Goal: Information Seeking & Learning: Find specific fact

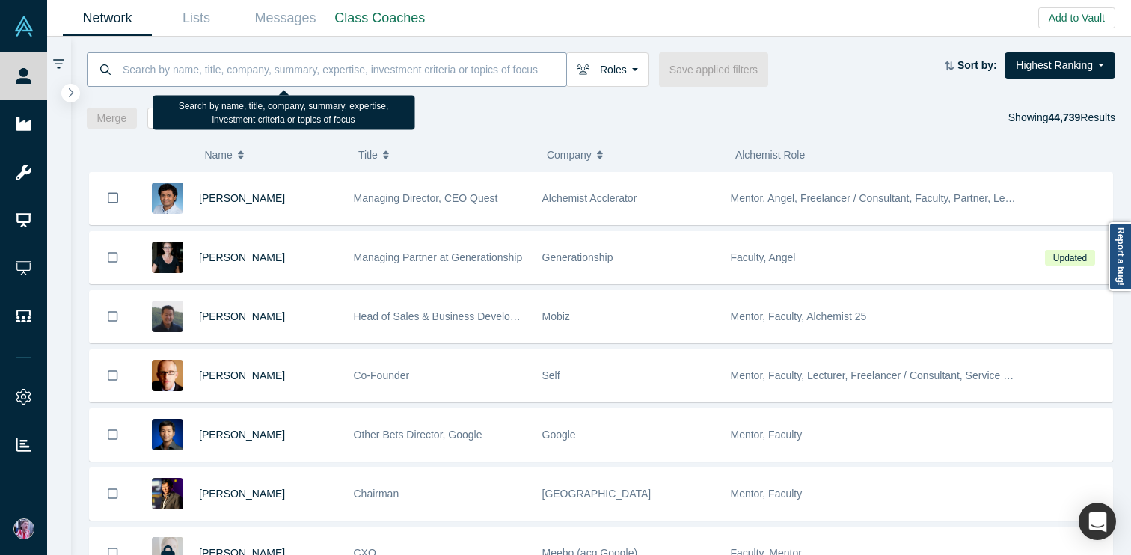
click at [129, 69] on input at bounding box center [343, 69] width 445 height 35
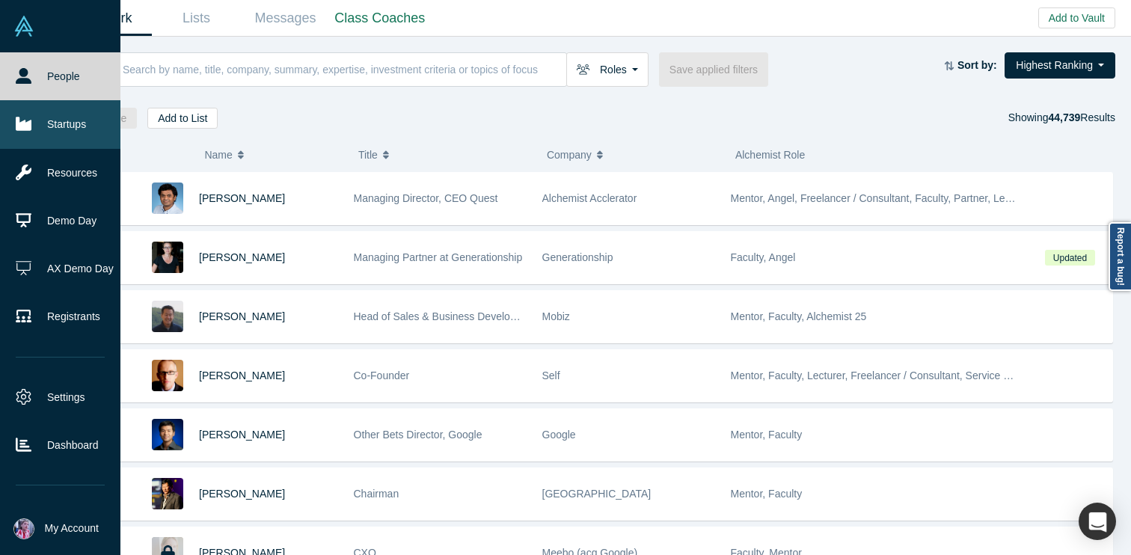
click at [43, 123] on link "Startups" at bounding box center [60, 124] width 120 height 48
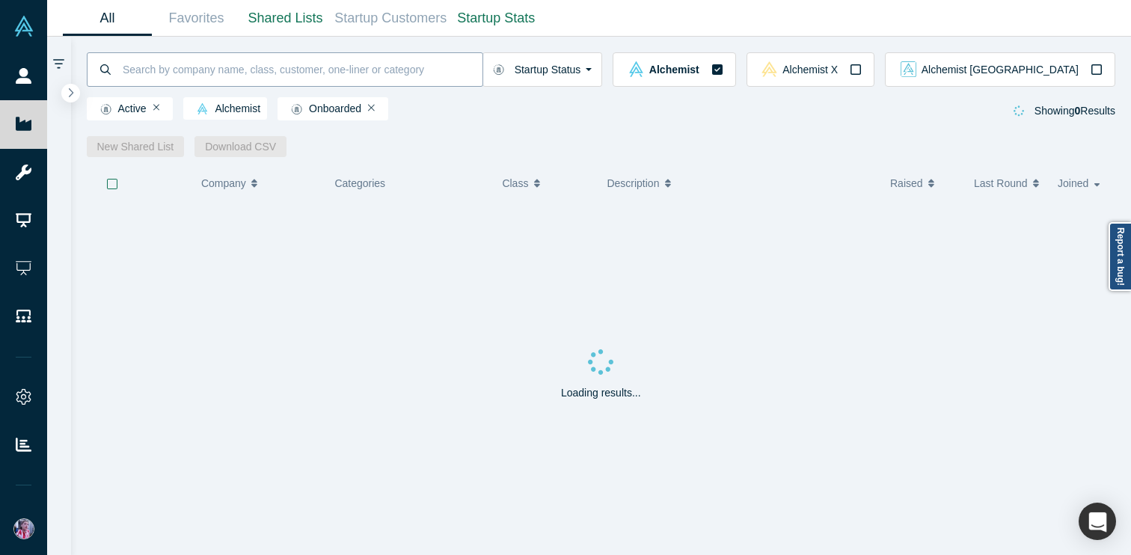
click at [140, 76] on input at bounding box center [301, 69] width 361 height 35
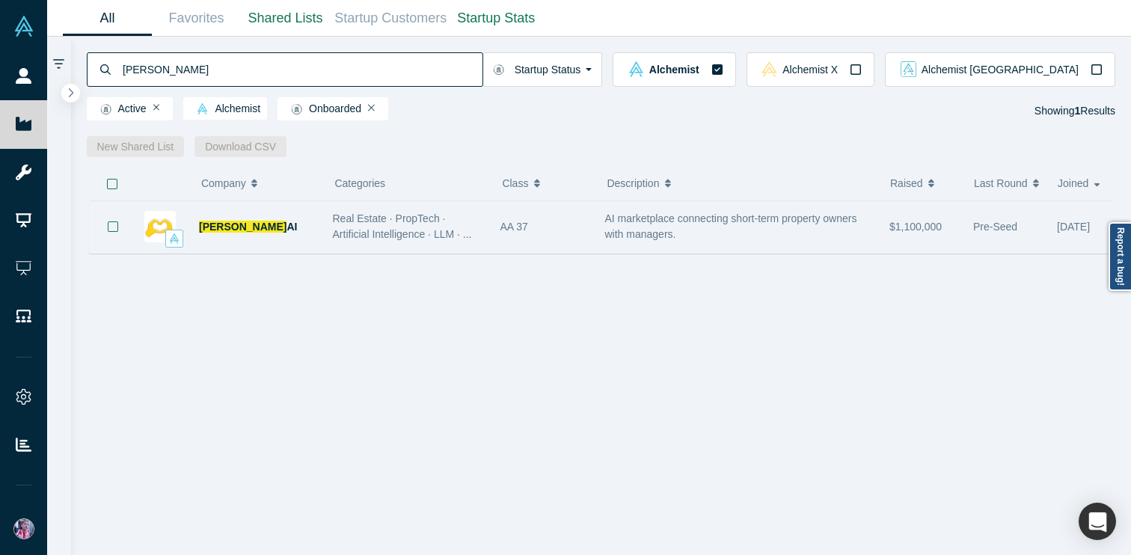
type input "[PERSON_NAME]"
click at [299, 223] on div "[PERSON_NAME] AI" at bounding box center [258, 227] width 118 height 52
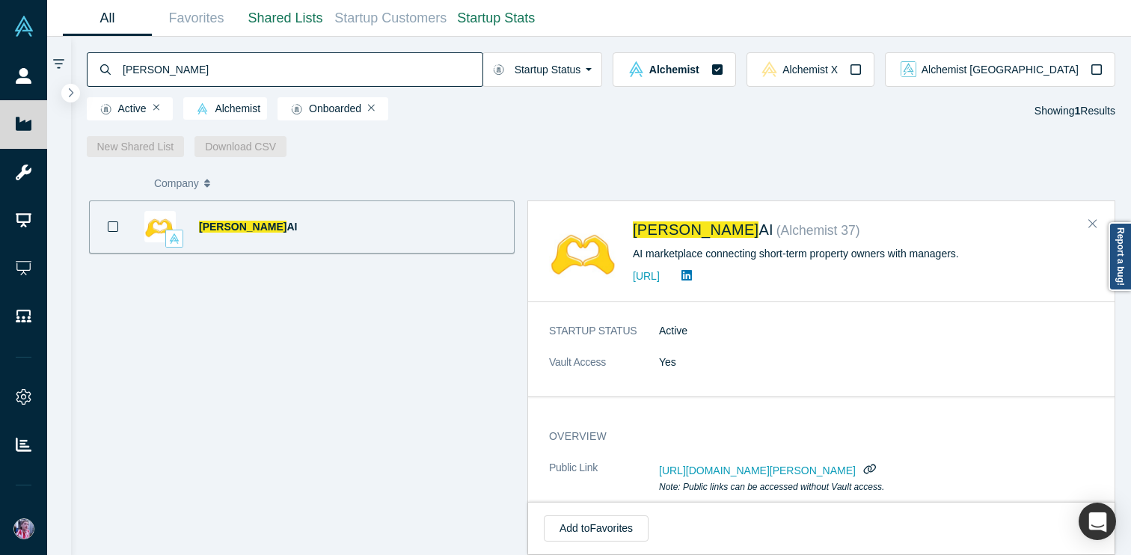
click at [647, 237] on span "[PERSON_NAME]" at bounding box center [696, 229] width 126 height 16
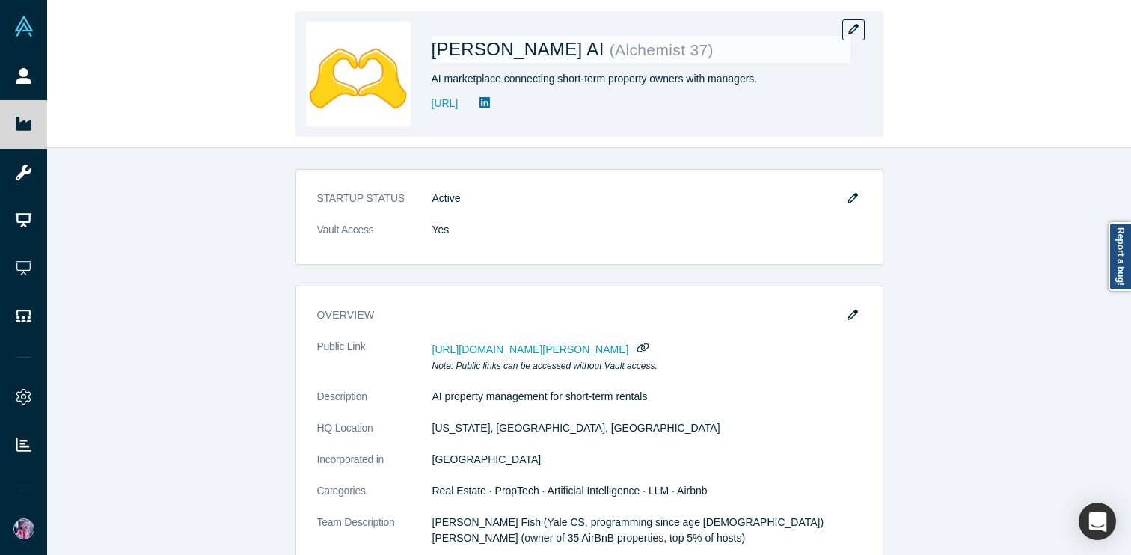
click at [498, 78] on div "AI marketplace connecting short-term property owners with managers." at bounding box center [641, 79] width 419 height 16
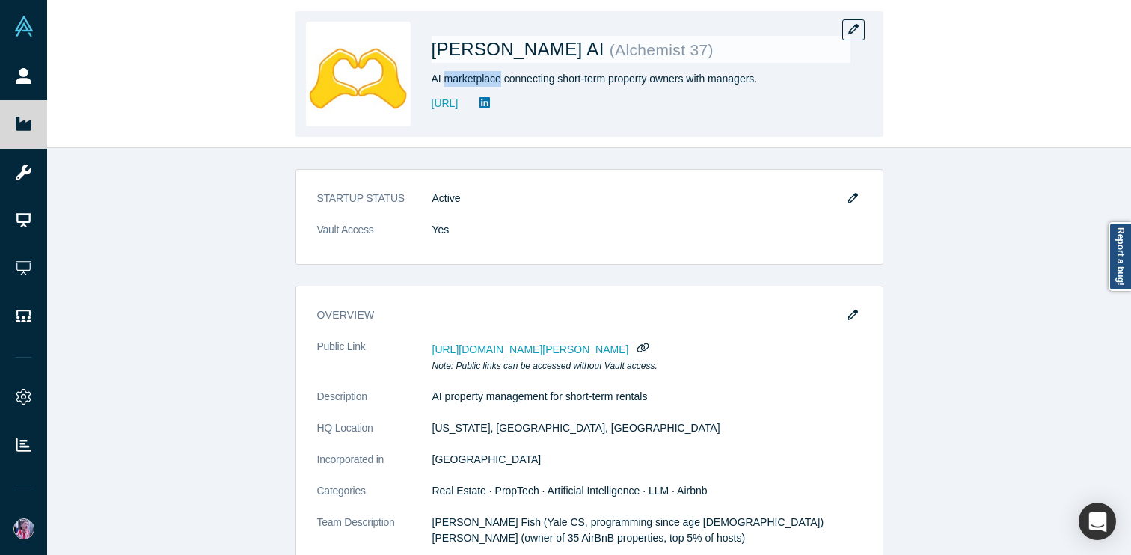
click at [498, 77] on div "AI marketplace connecting short-term property owners with managers." at bounding box center [641, 79] width 419 height 16
click at [499, 76] on div "AI marketplace connecting short-term property owners with managers." at bounding box center [641, 79] width 419 height 16
drag, startPoint x: 766, startPoint y: 77, endPoint x: 432, endPoint y: 80, distance: 334.5
click at [432, 80] on div "AI marketplace connecting short-term property owners with managers." at bounding box center [641, 79] width 419 height 16
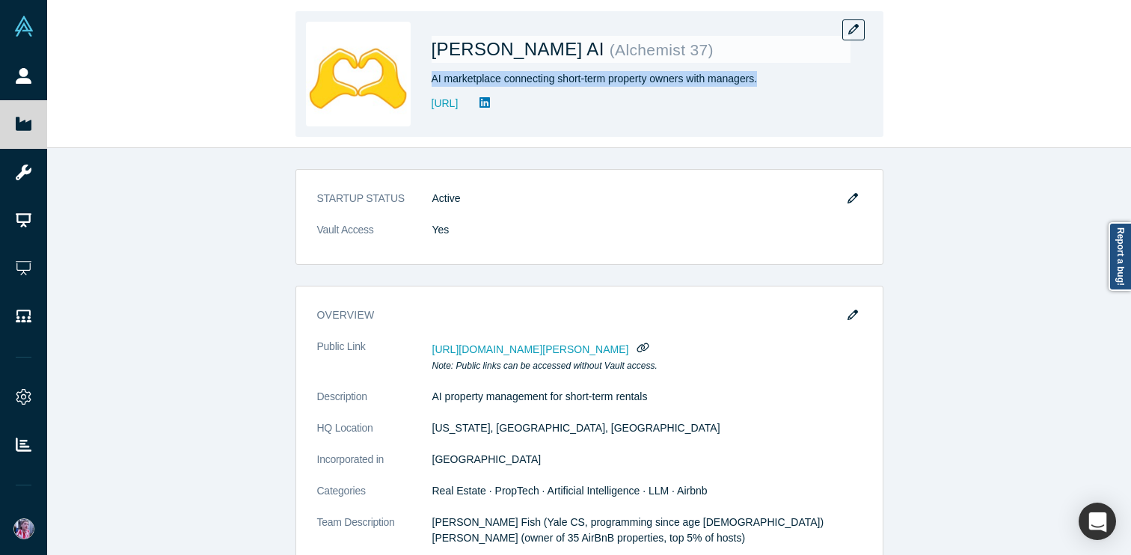
copy div "AI marketplace connecting short-term property owners with managers."
drag, startPoint x: 513, startPoint y: 104, endPoint x: 427, endPoint y: 106, distance: 85.3
click at [427, 106] on div "[PERSON_NAME] AI ( Alchemist 37 ) AI marketplace connecting short-term property…" at bounding box center [590, 74] width 588 height 126
copy link "[URL]"
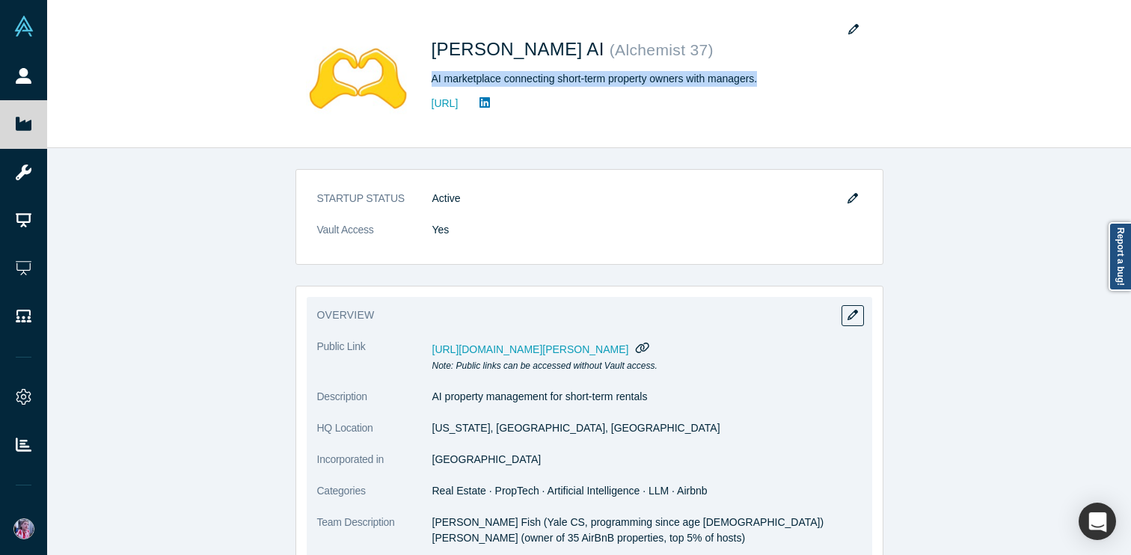
click at [650, 346] on icon "button" at bounding box center [643, 347] width 14 height 11
click at [447, 423] on dd "[US_STATE], [GEOGRAPHIC_DATA], [GEOGRAPHIC_DATA]" at bounding box center [648, 429] width 430 height 16
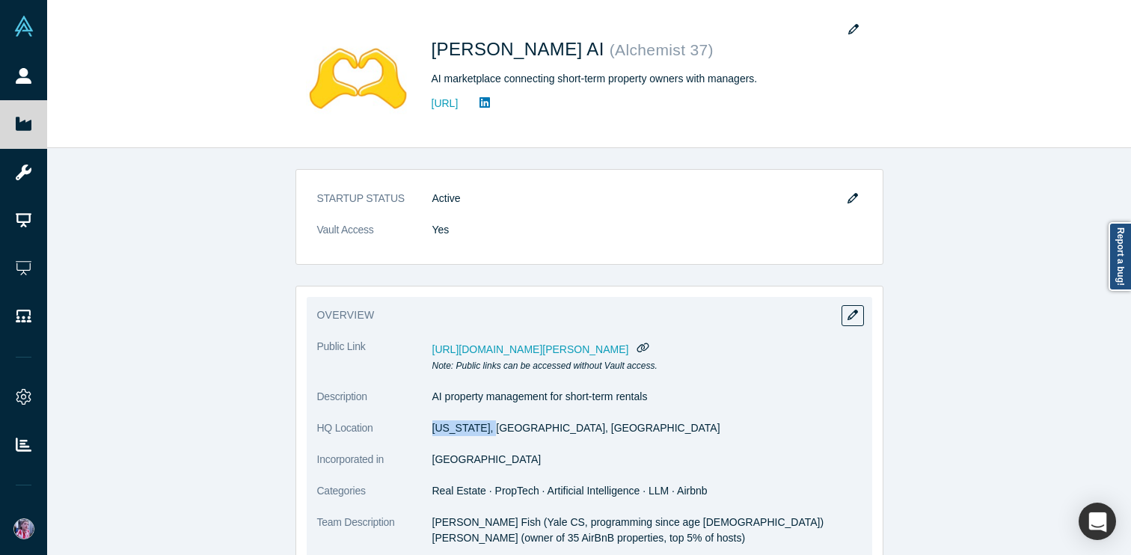
drag, startPoint x: 434, startPoint y: 429, endPoint x: 495, endPoint y: 428, distance: 61.4
click at [495, 428] on dd "[US_STATE], [GEOGRAPHIC_DATA], [GEOGRAPHIC_DATA]" at bounding box center [648, 429] width 430 height 16
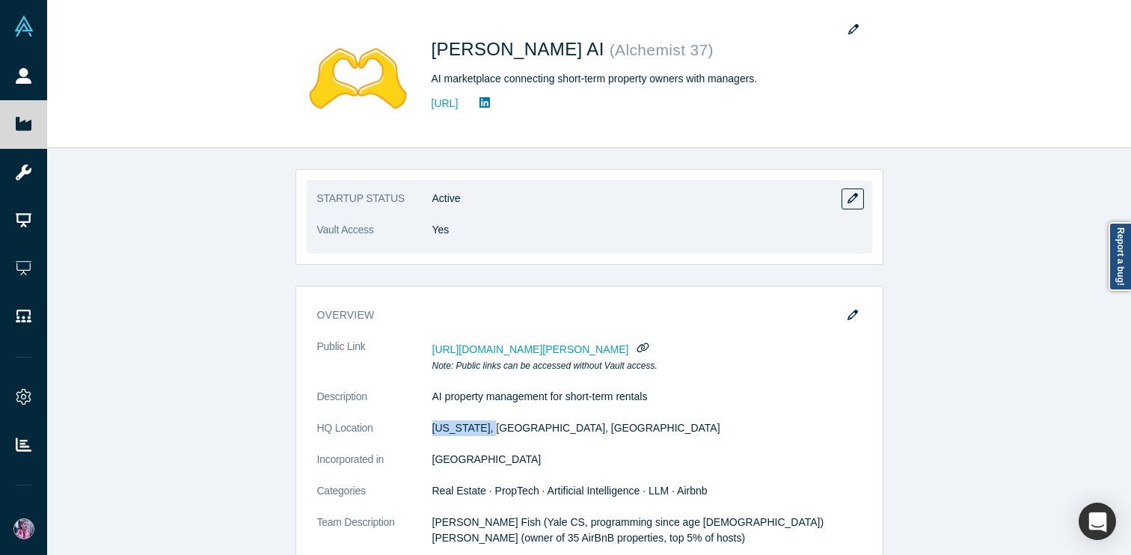
copy dd "[US_STATE], [GEOGRAPHIC_DATA]"
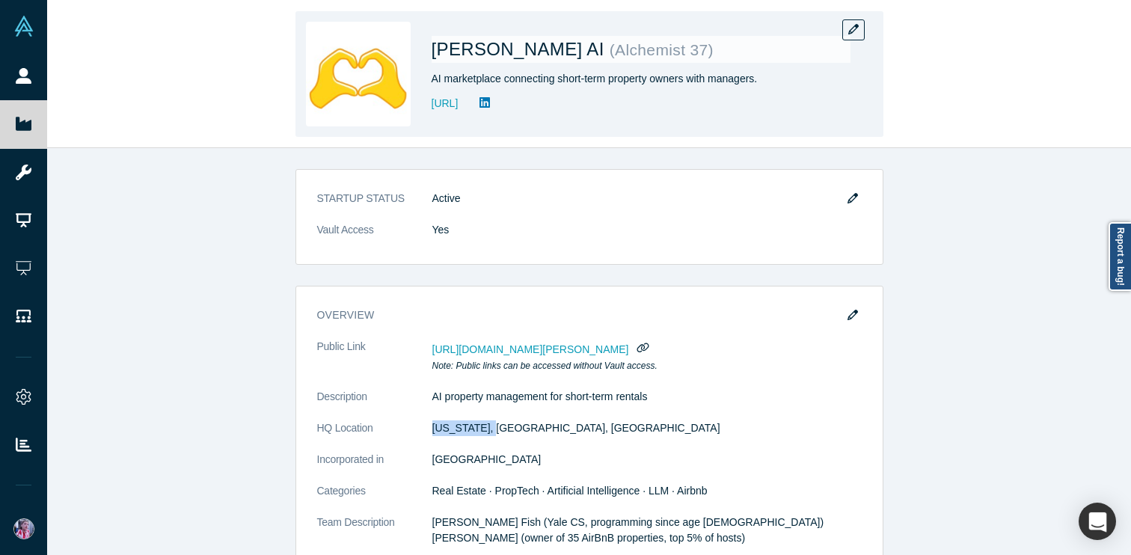
drag, startPoint x: 513, startPoint y: 106, endPoint x: 430, endPoint y: 108, distance: 83.1
click at [430, 108] on div "[PERSON_NAME] AI ( Alchemist 37 ) AI marketplace connecting short-term property…" at bounding box center [590, 74] width 588 height 126
copy link "[URL]"
